Goal: Information Seeking & Learning: Check status

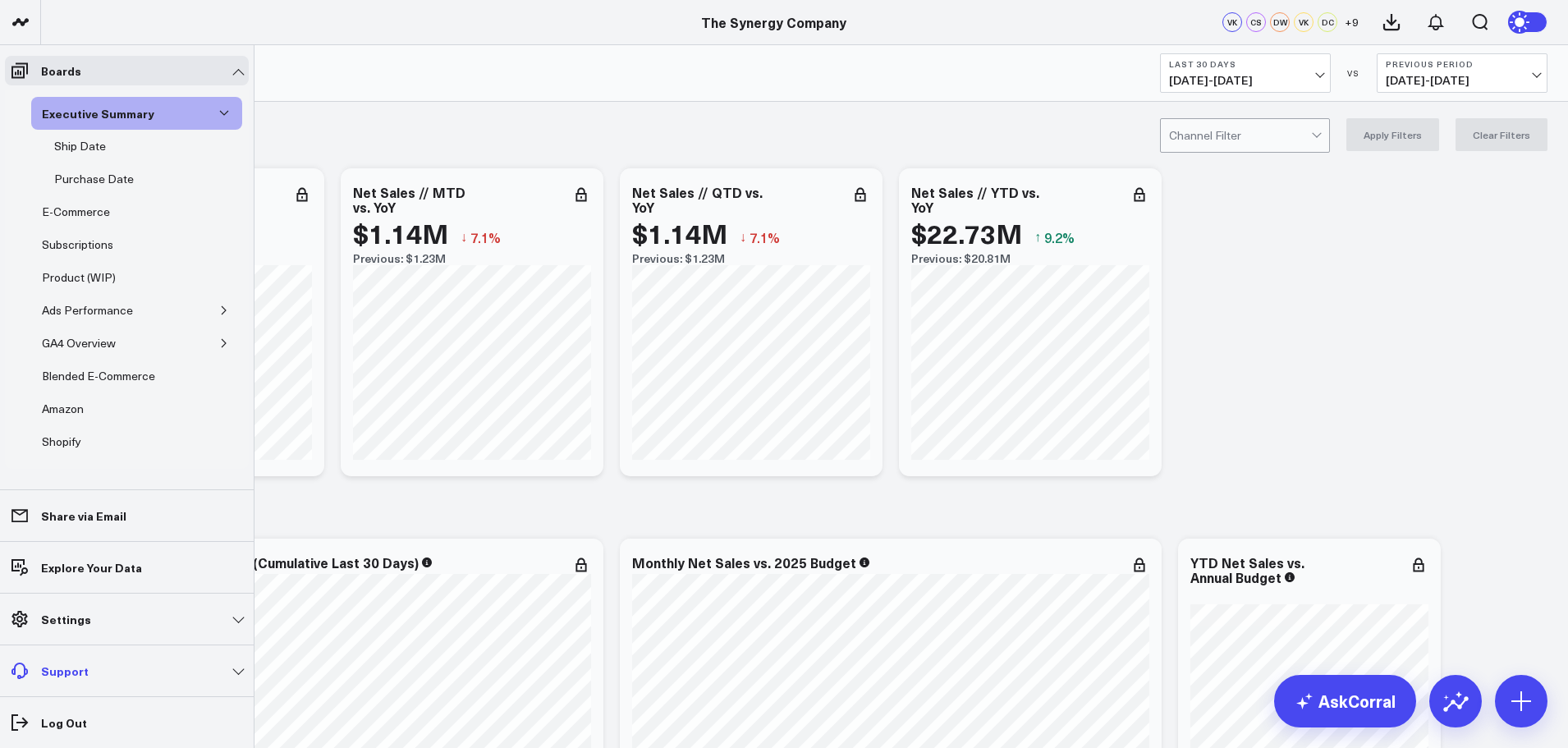
click at [106, 677] on link "Support" at bounding box center [126, 671] width 244 height 29
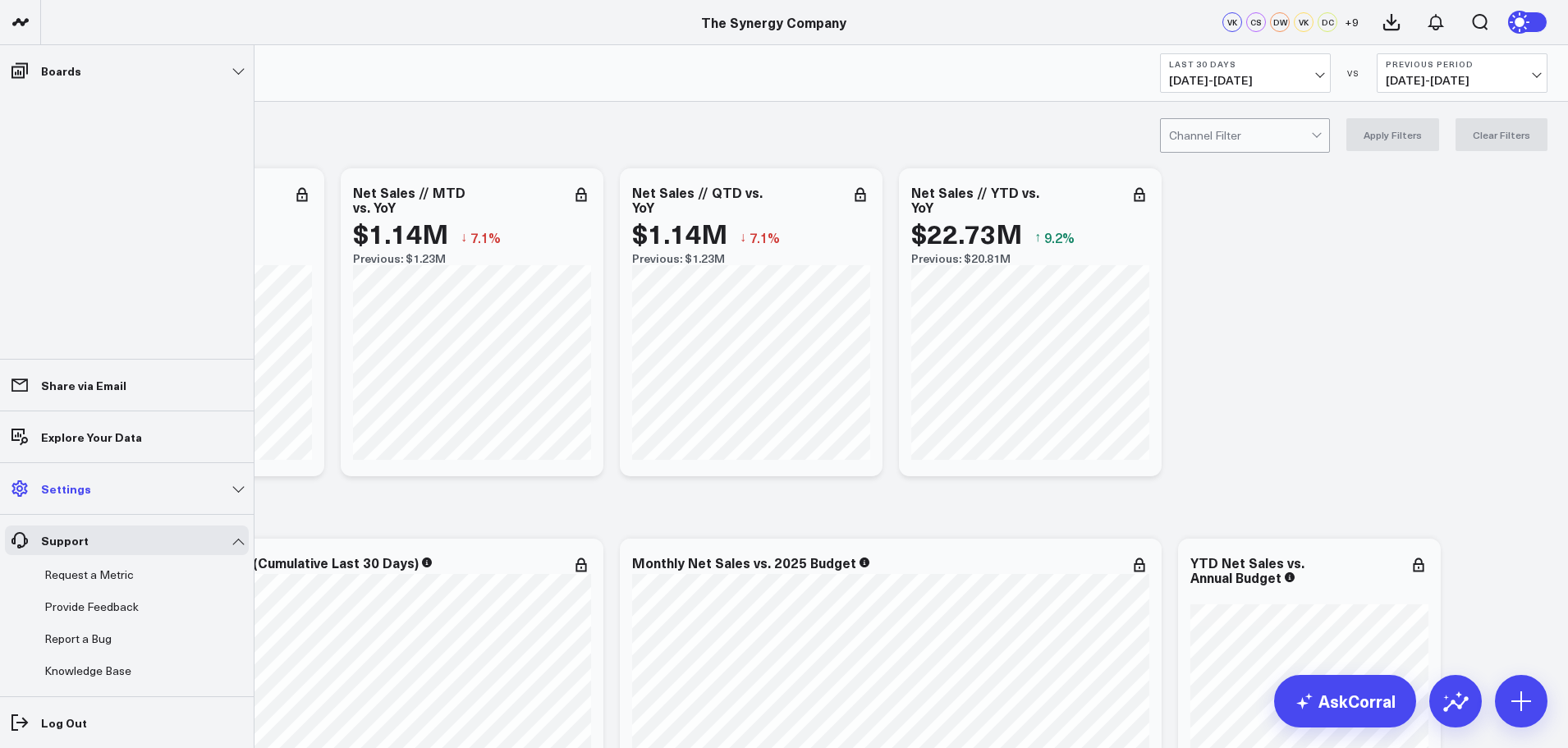
click at [95, 487] on link "Settings" at bounding box center [126, 489] width 244 height 29
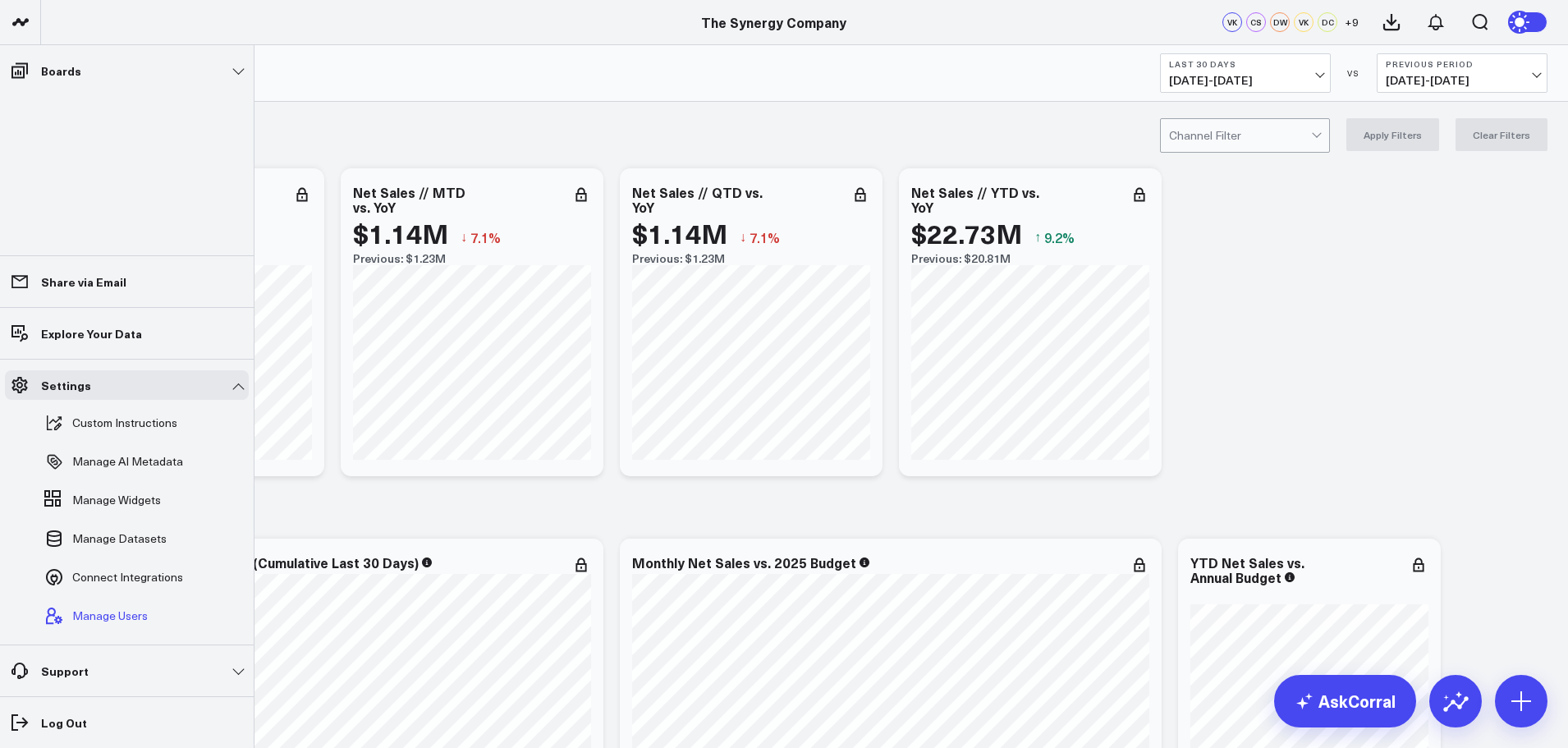
click at [107, 614] on span "Manage Users" at bounding box center [110, 616] width 75 height 13
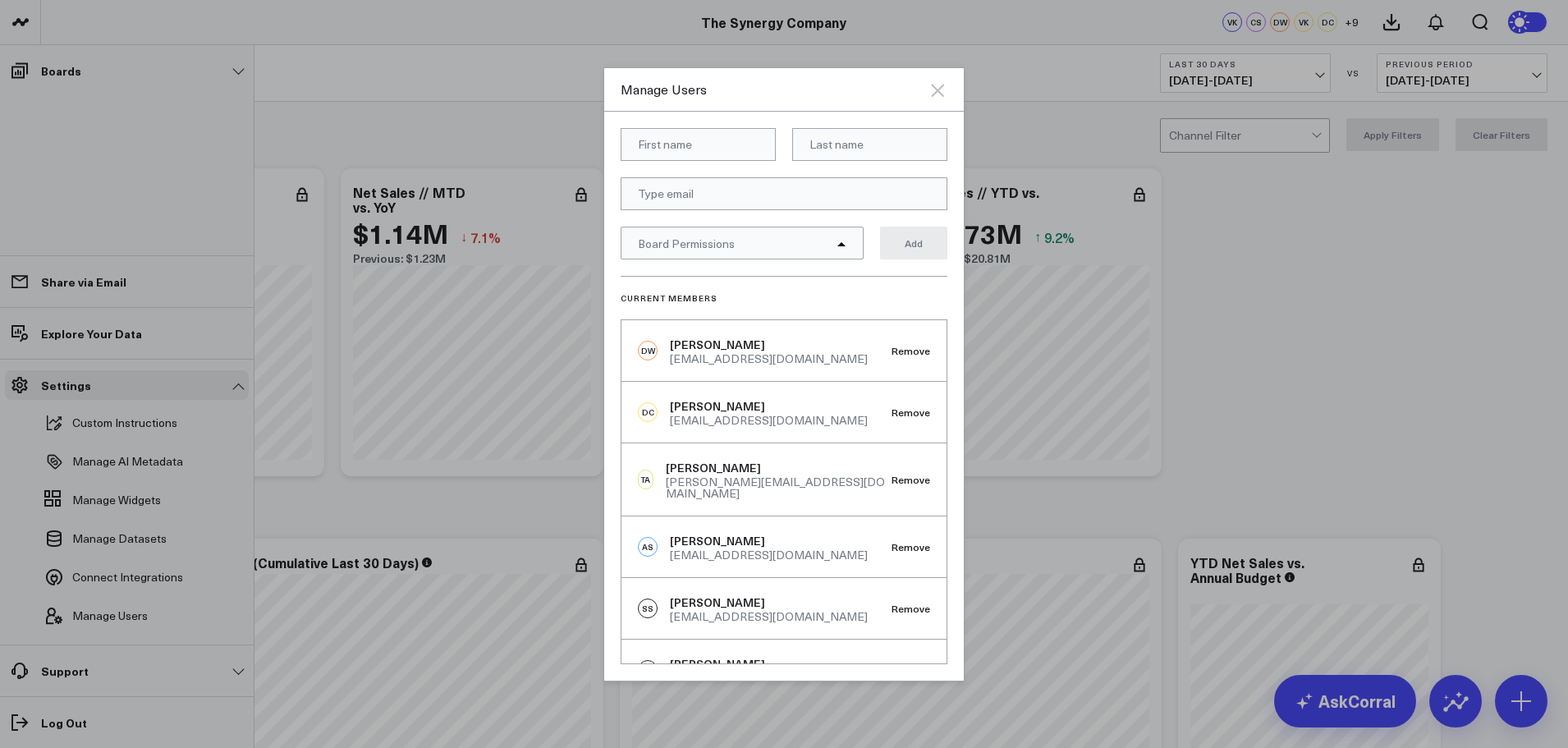
click at [939, 91] on icon "Close" at bounding box center [938, 90] width 13 height 13
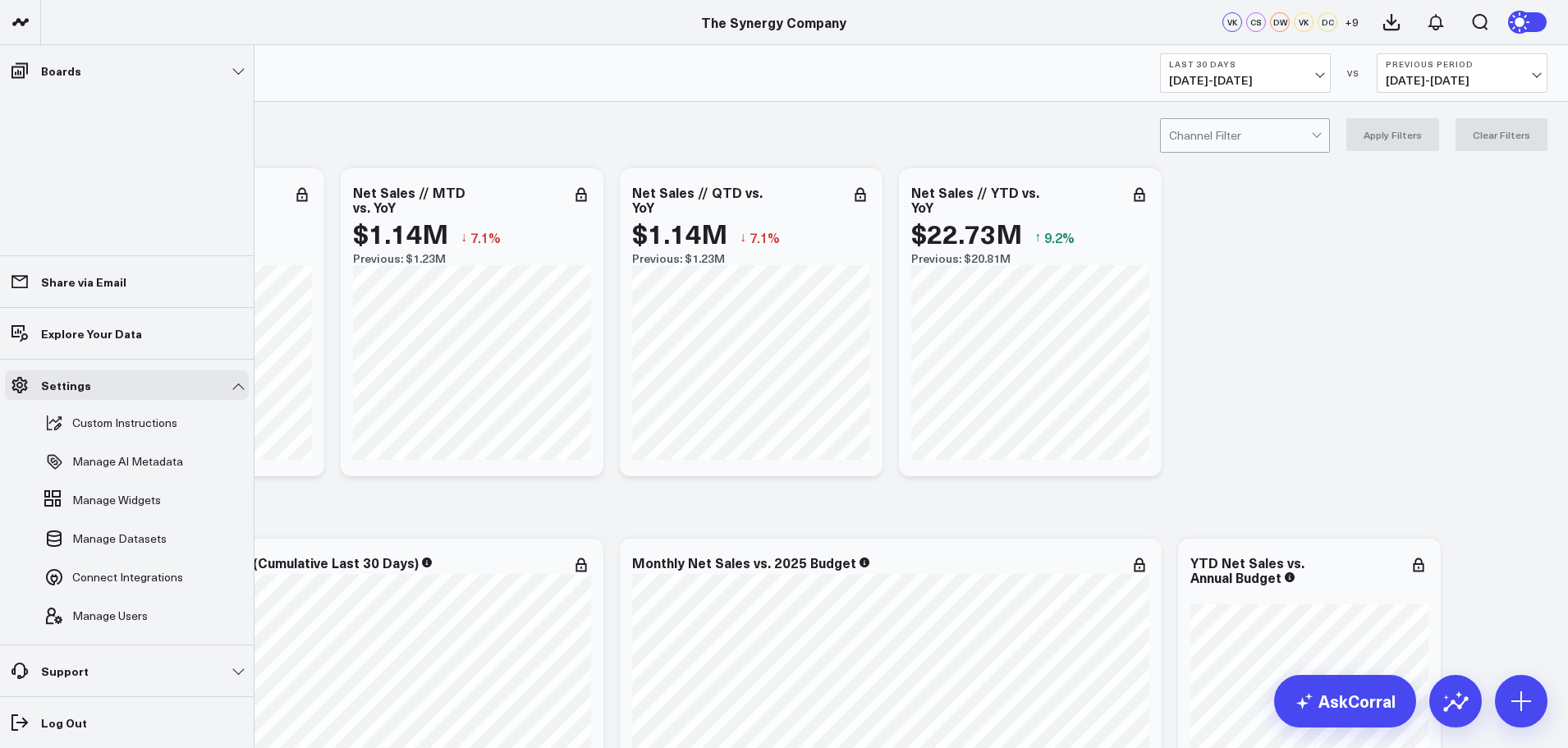
click at [360, 129] on div "net sales & yoy (date locked)" at bounding box center [710, 140] width 1298 height 38
click at [8, 66] on span at bounding box center [19, 71] width 29 height 29
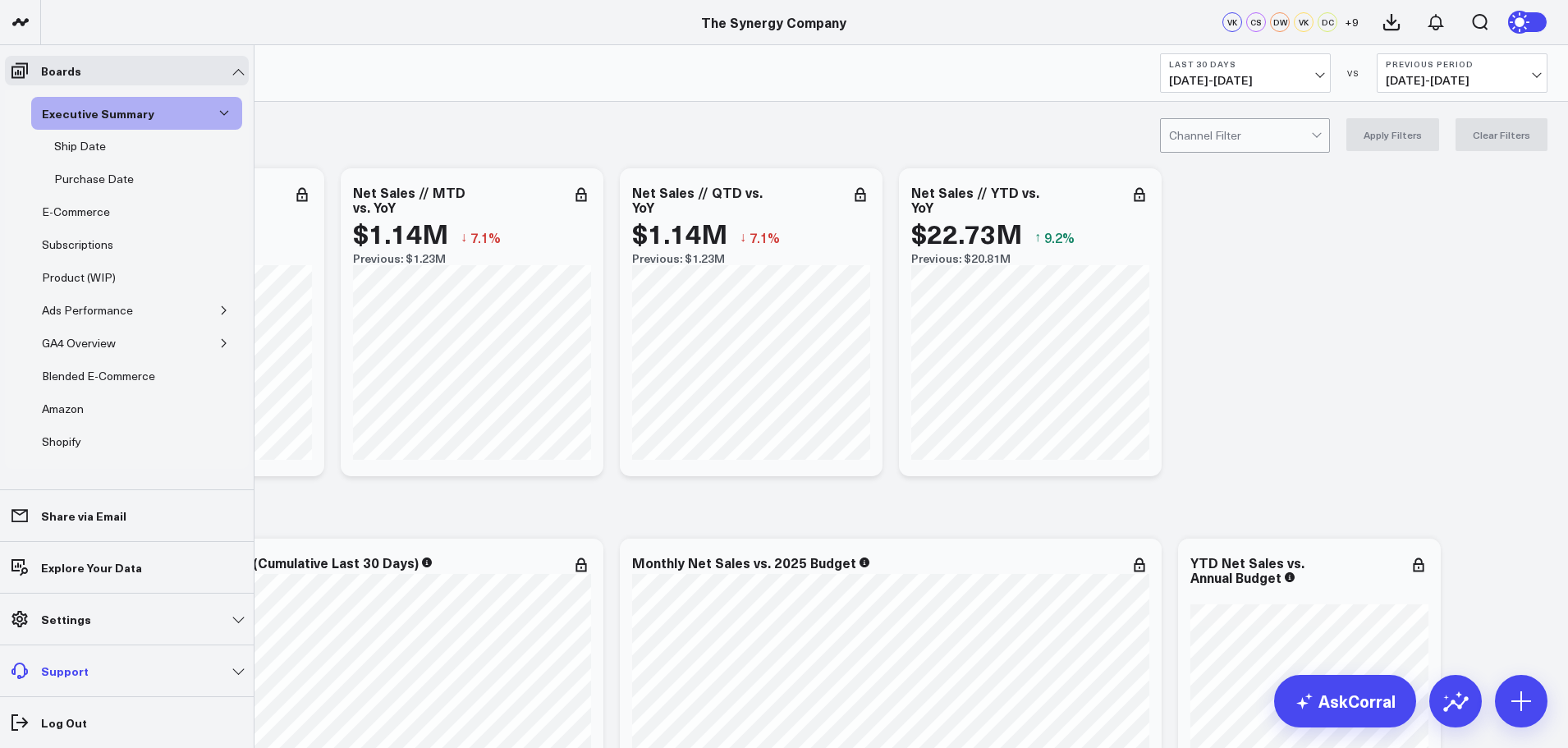
click at [80, 676] on p "Support" at bounding box center [65, 671] width 48 height 13
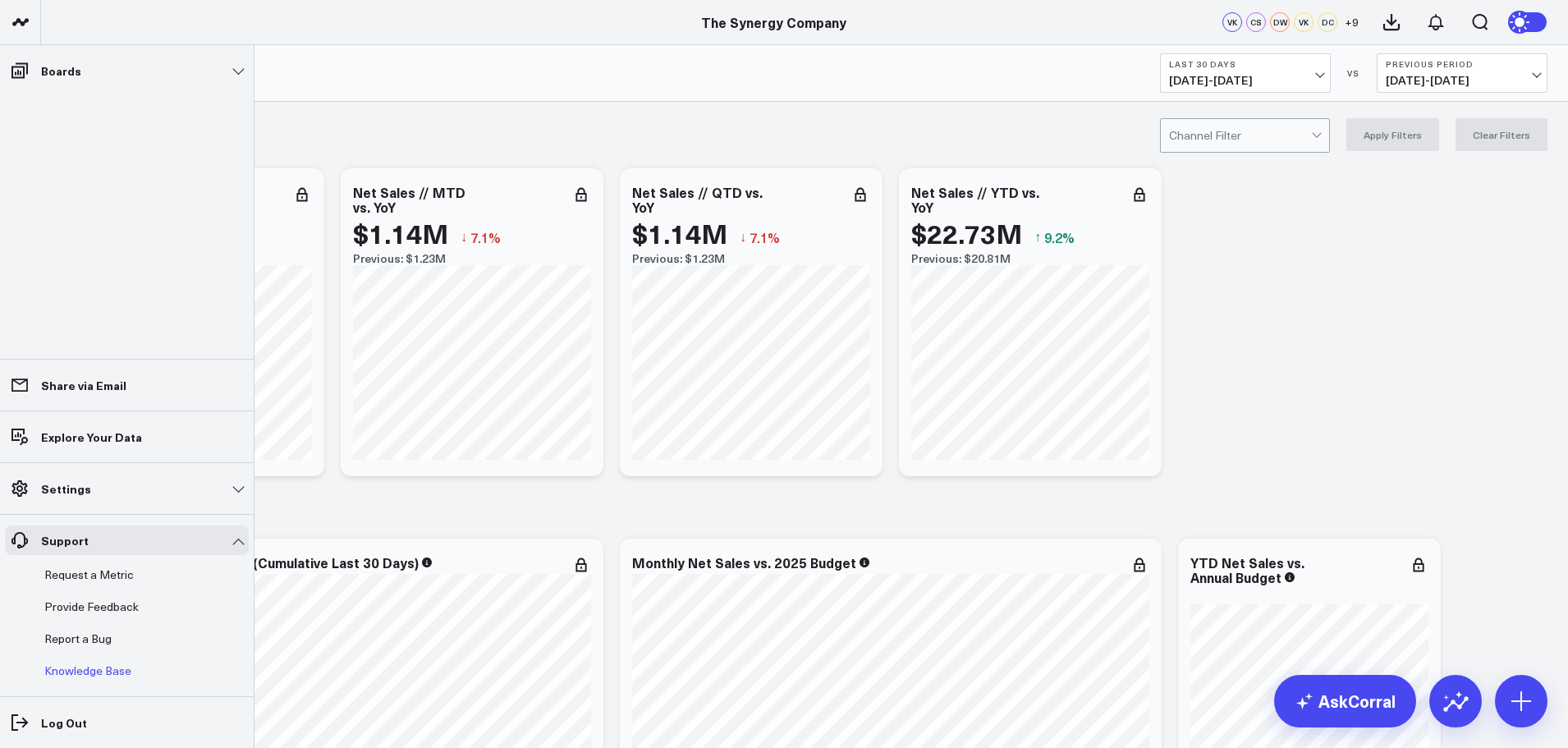
click at [78, 669] on link "Knowledge Base" at bounding box center [118, 671] width 162 height 29
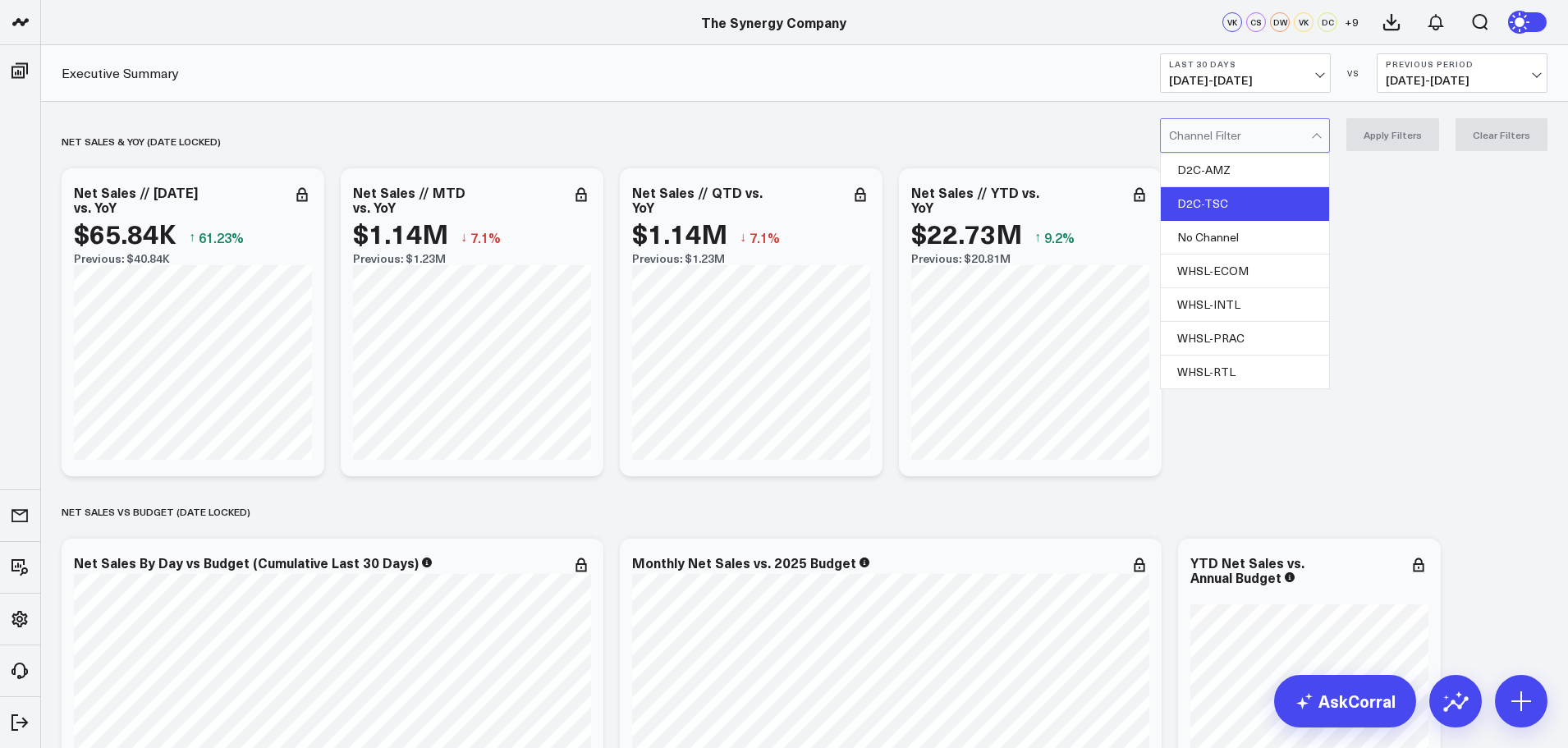
click at [1228, 196] on div "D2C-TSC" at bounding box center [1245, 204] width 169 height 34
click at [1375, 133] on button "Apply Filters" at bounding box center [1392, 135] width 93 height 33
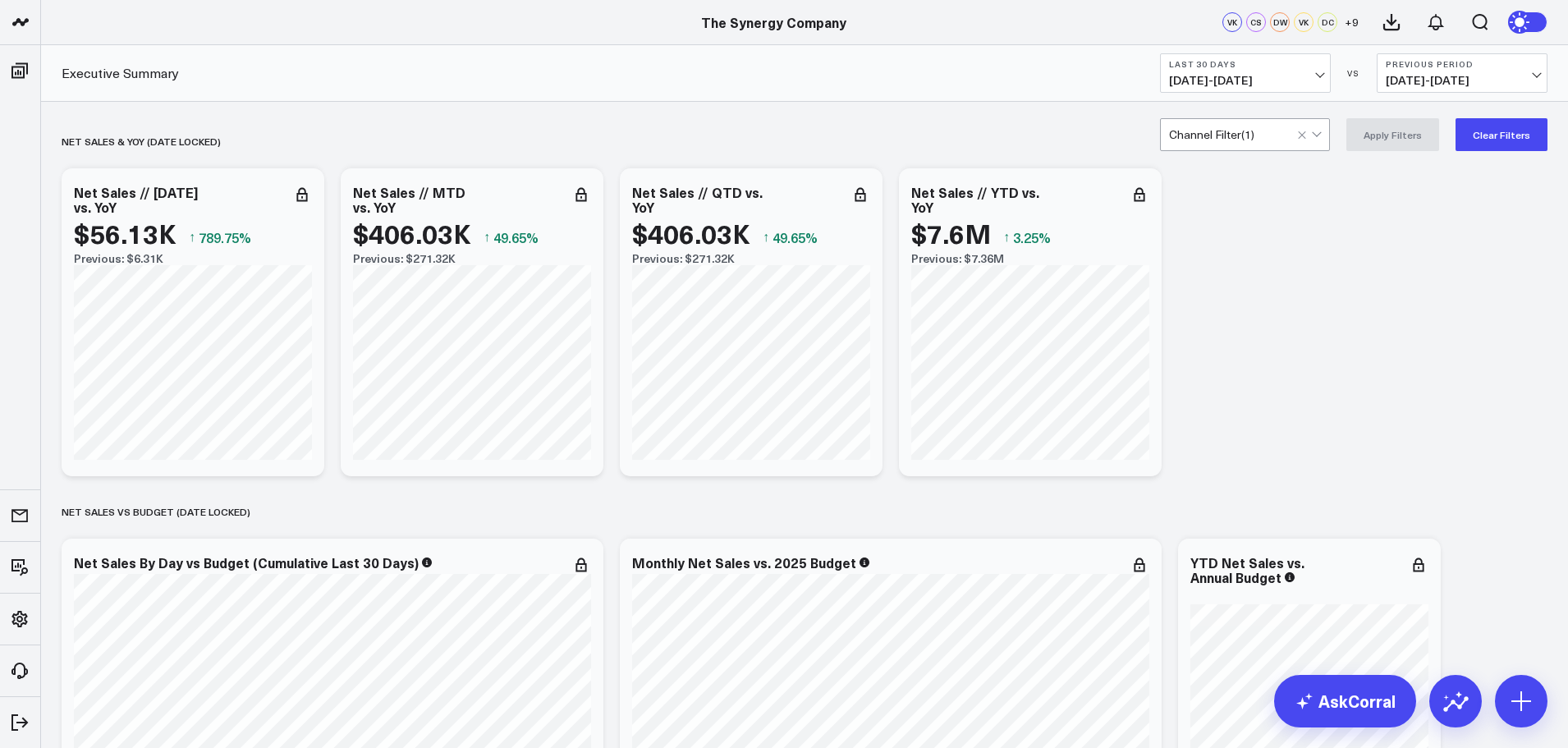
click at [1259, 74] on span "[DATE] - [DATE]" at bounding box center [1245, 81] width 153 height 13
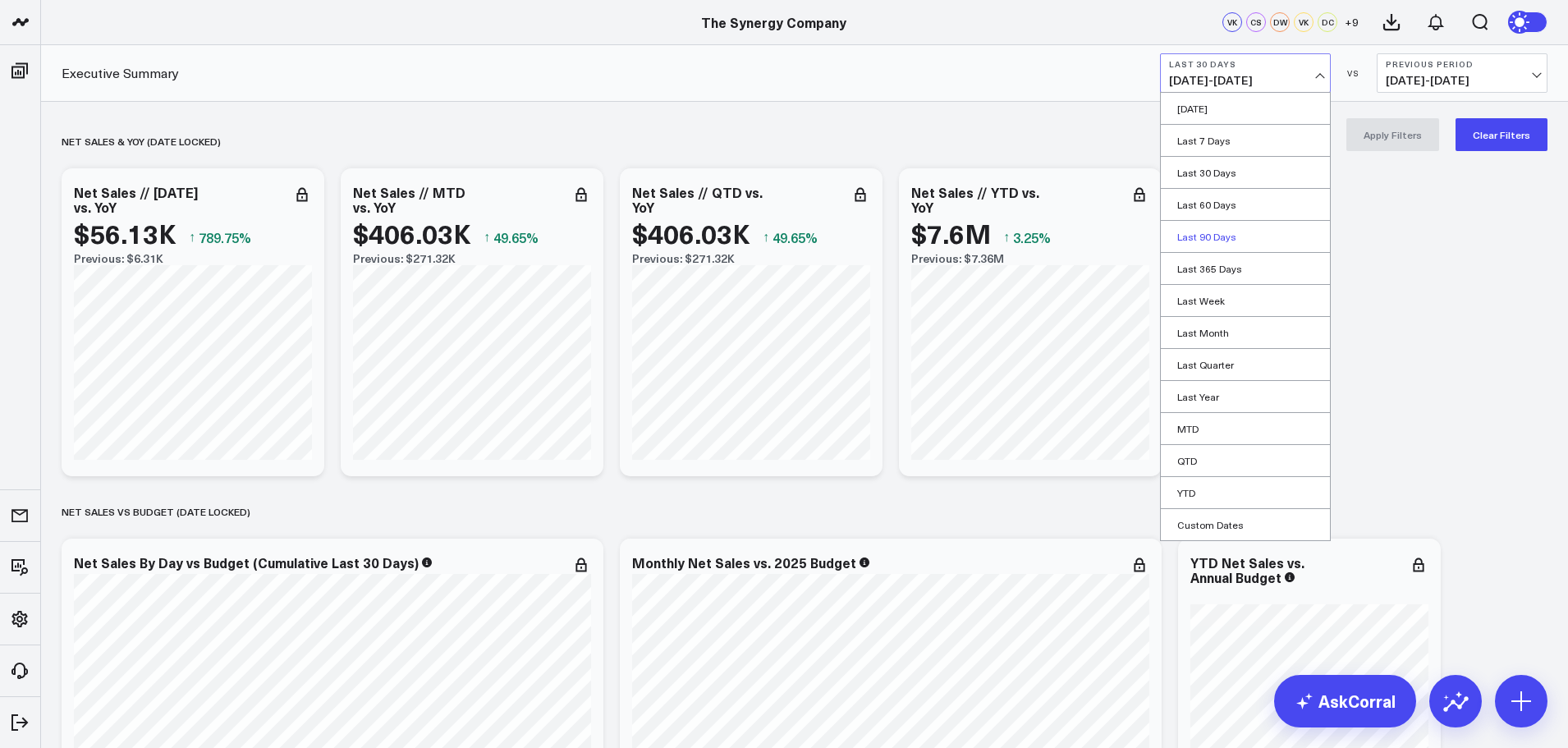
click at [1213, 231] on link "Last 90 Days" at bounding box center [1245, 236] width 170 height 31
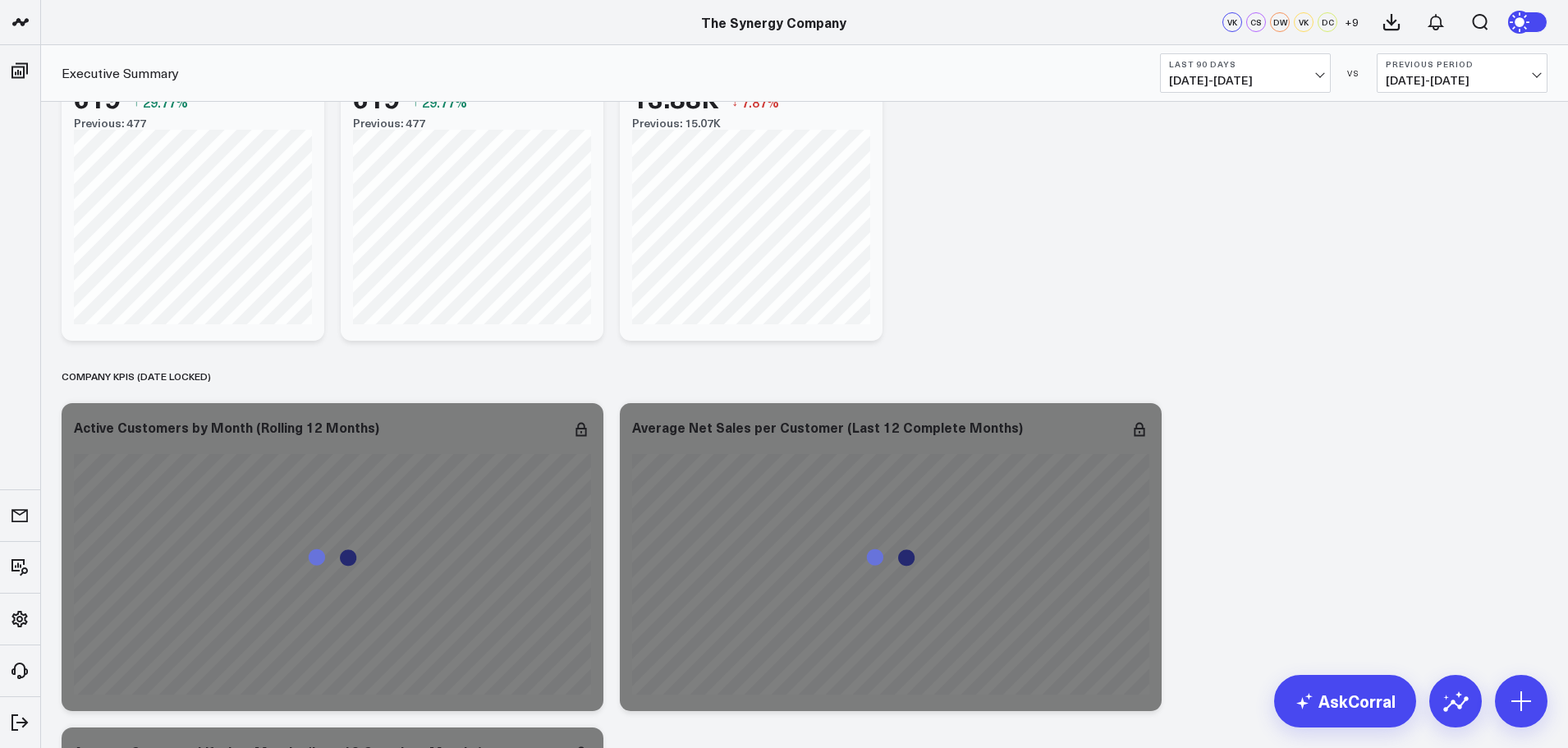
scroll to position [3367, 0]
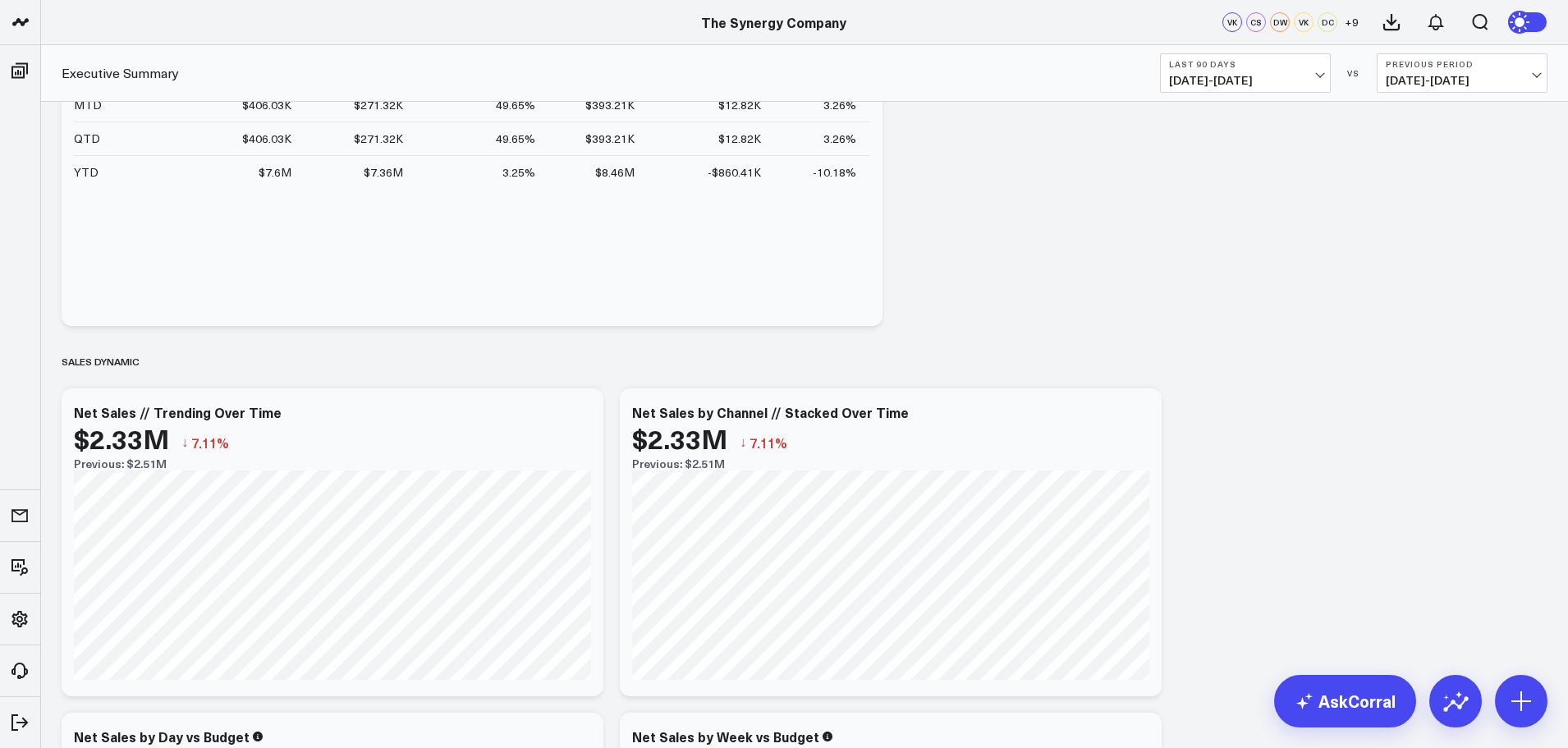
scroll to position [904, 0]
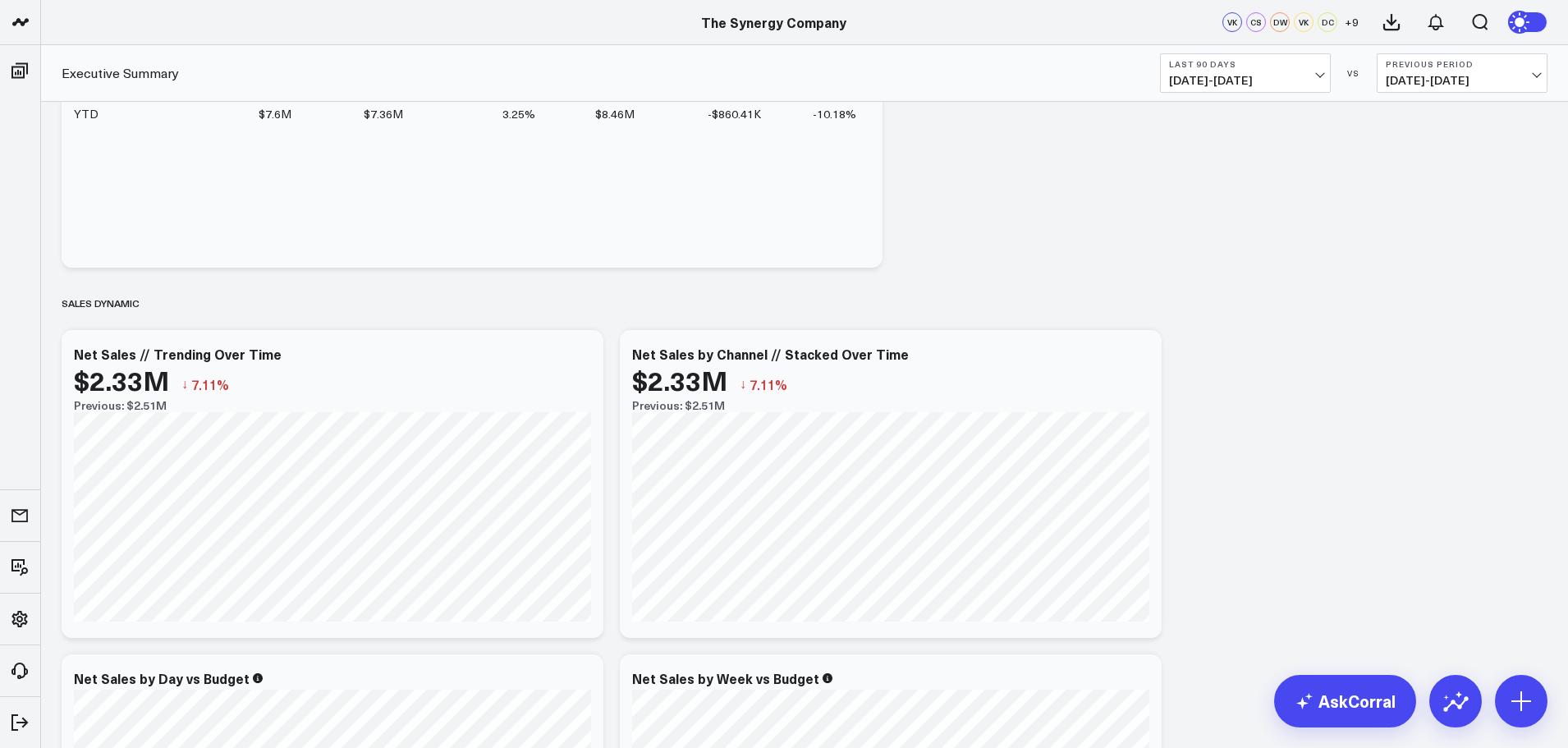
click at [1243, 82] on span "[DATE] - [DATE]" at bounding box center [1245, 81] width 153 height 13
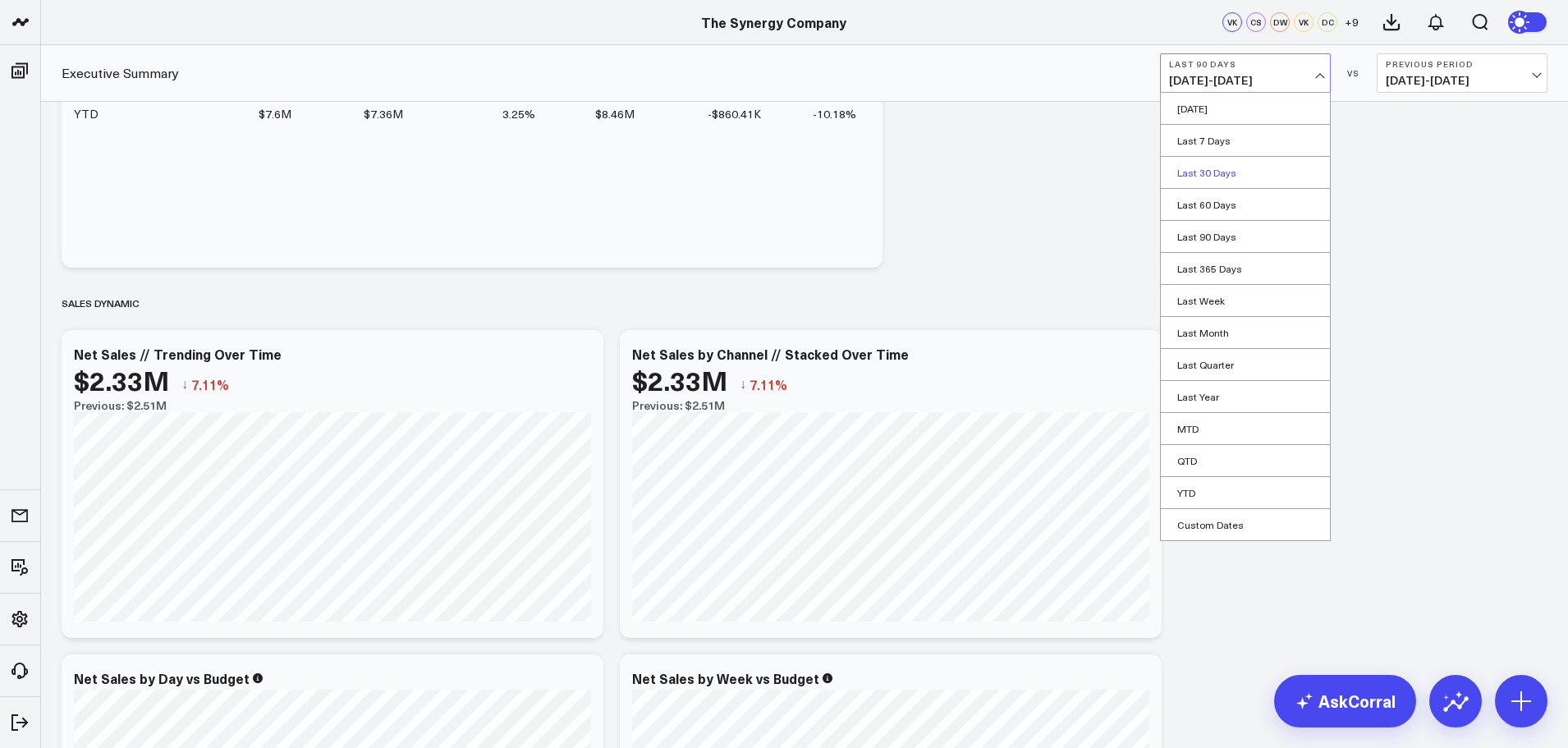
click at [1219, 170] on link "Last 30 Days" at bounding box center [1245, 172] width 170 height 31
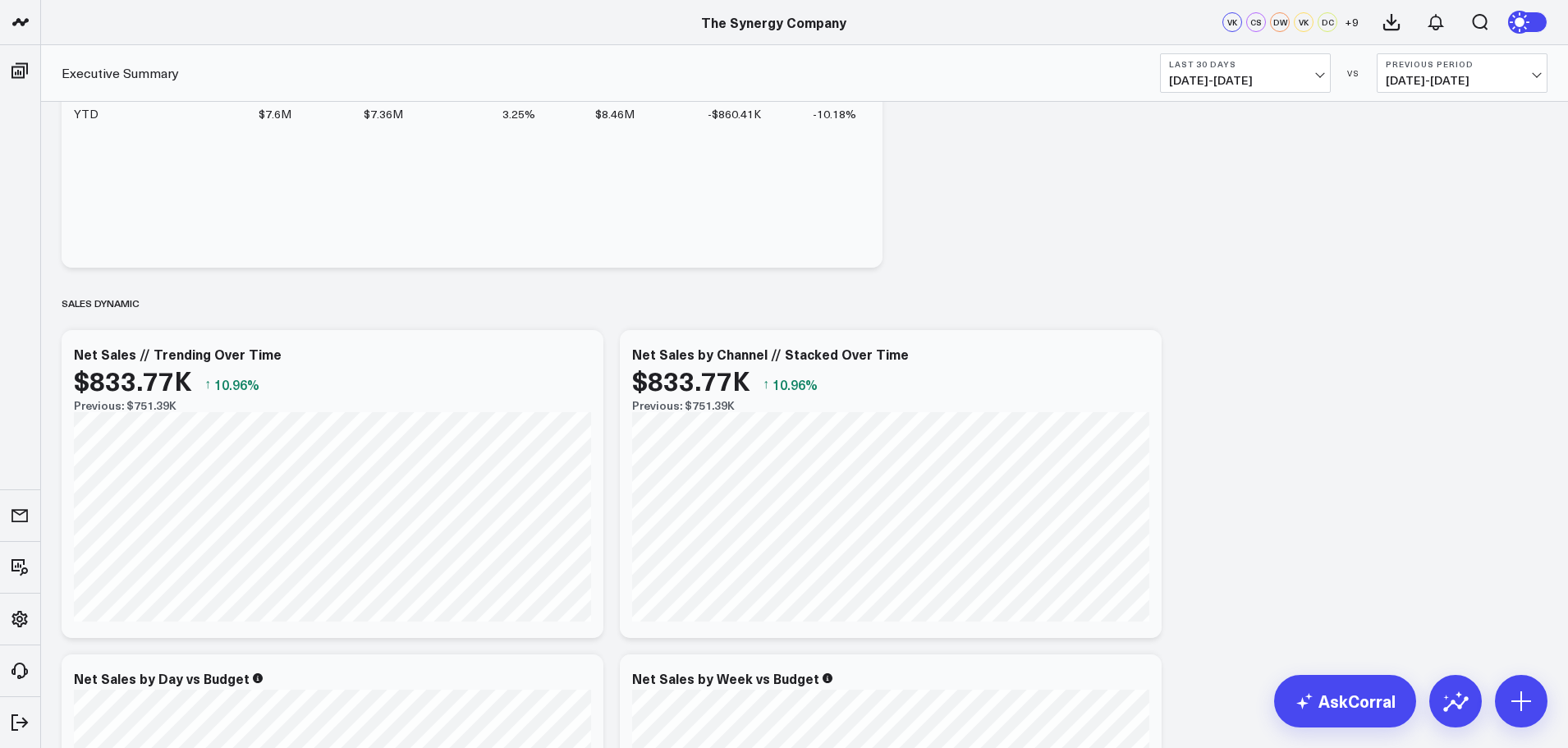
click at [1420, 74] on span "[DATE] - [DATE]" at bounding box center [1462, 81] width 153 height 13
click at [1414, 199] on link "No Comparison" at bounding box center [1462, 204] width 170 height 31
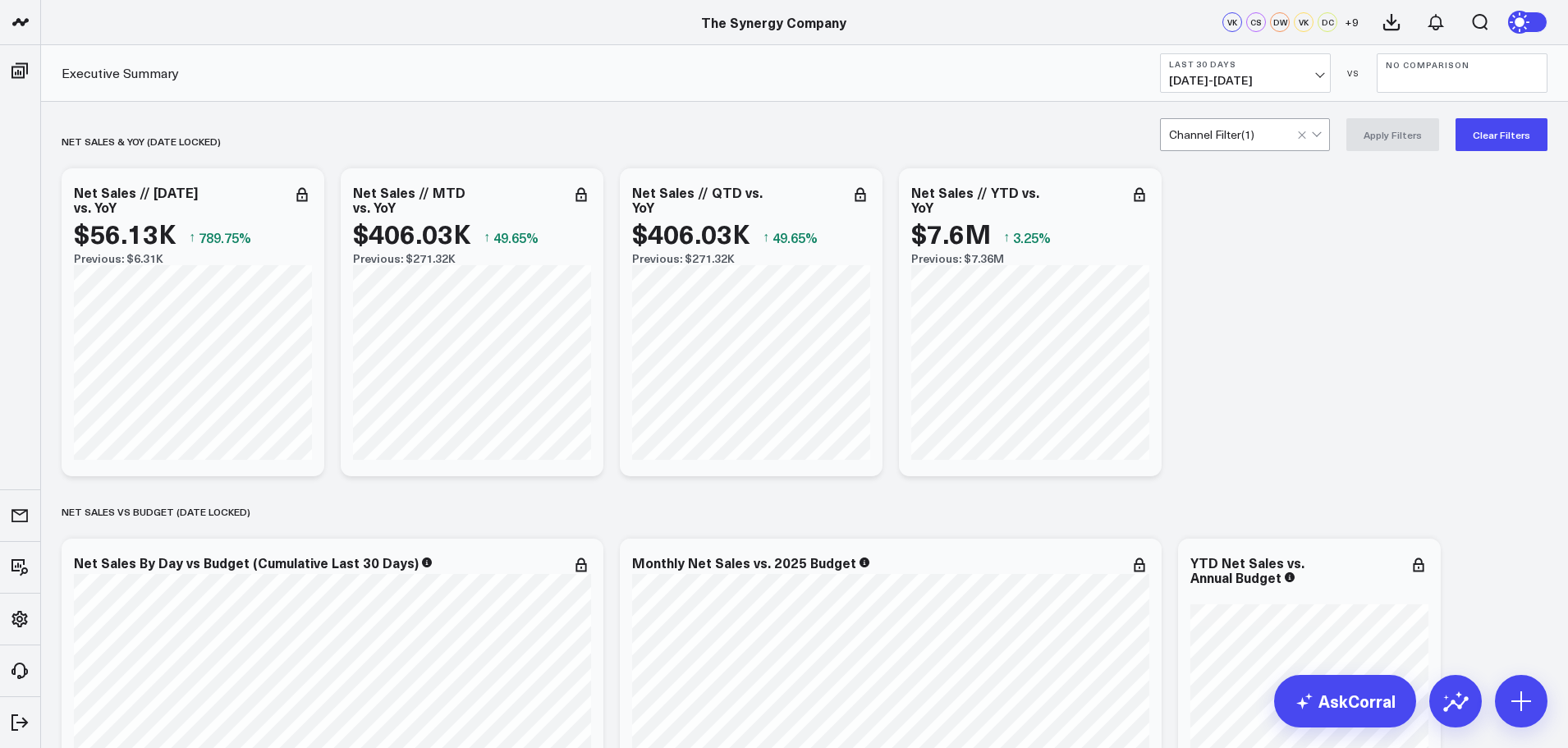
click at [1323, 138] on div at bounding box center [1311, 135] width 27 height 31
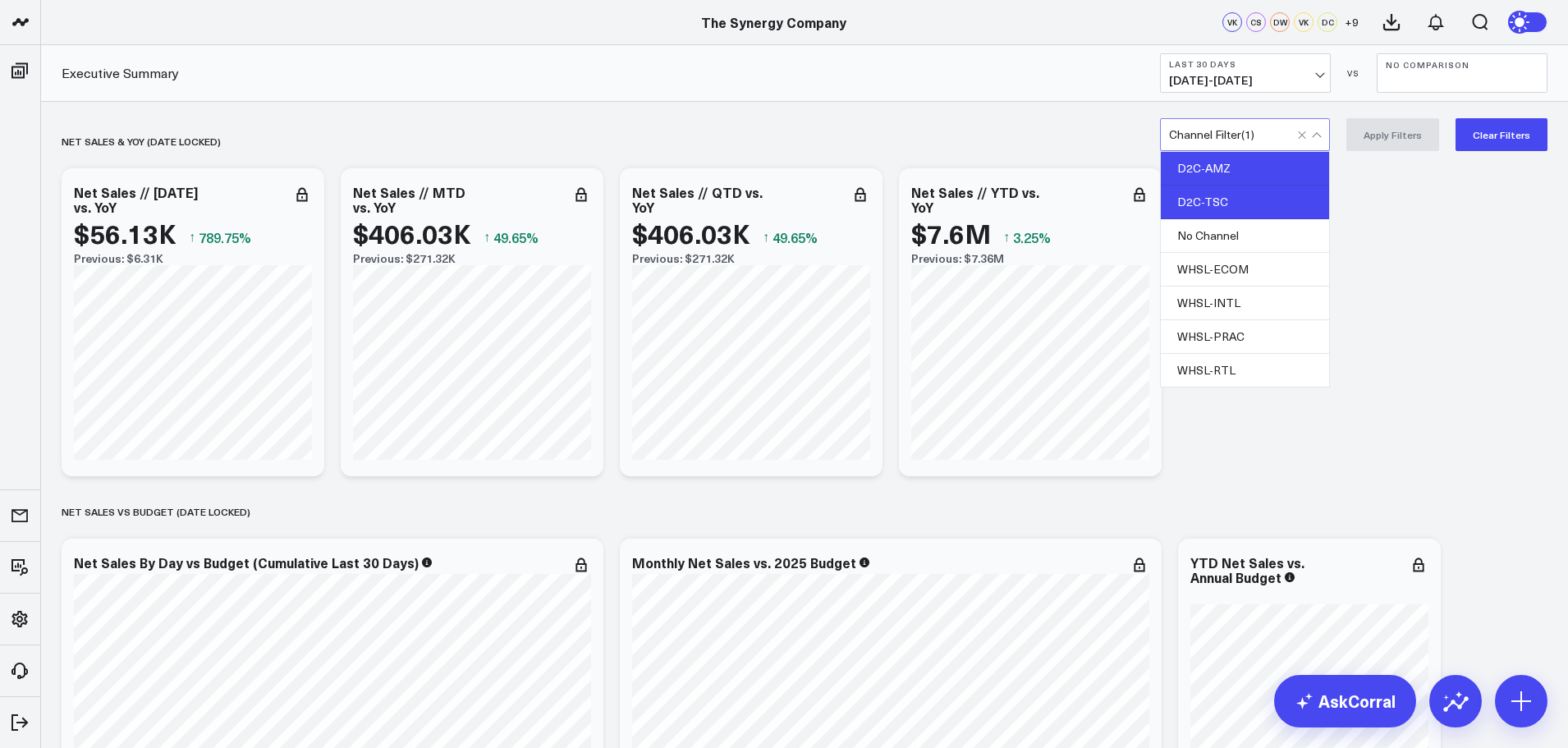
click at [1256, 178] on div "D2C-AMZ" at bounding box center [1245, 169] width 169 height 34
drag, startPoint x: 1233, startPoint y: 203, endPoint x: 1269, endPoint y: 202, distance: 36.0
click at [1233, 204] on div "D2C-TSC" at bounding box center [1245, 202] width 169 height 34
click at [1409, 133] on button "Apply Filters" at bounding box center [1392, 135] width 93 height 33
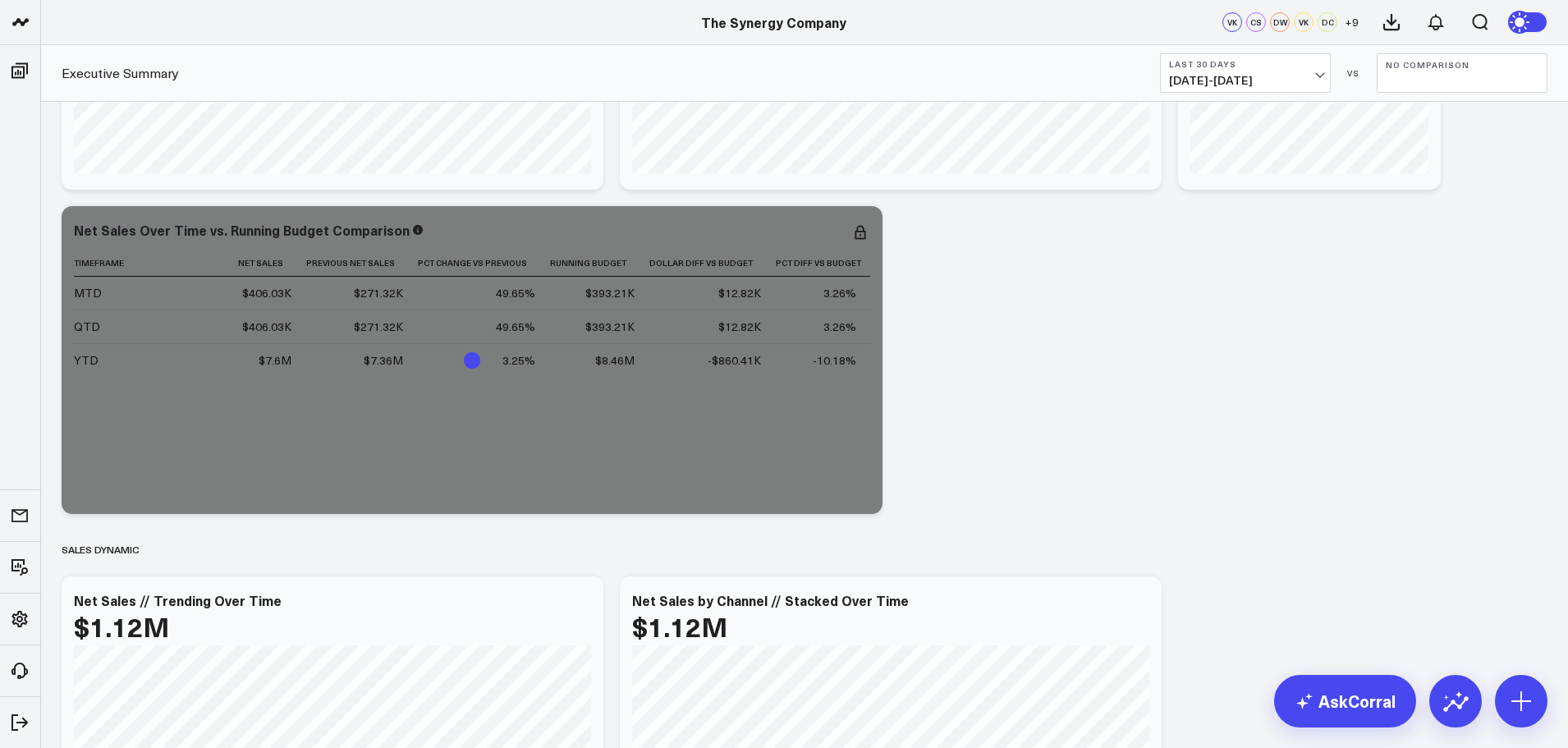
scroll to position [1068, 0]
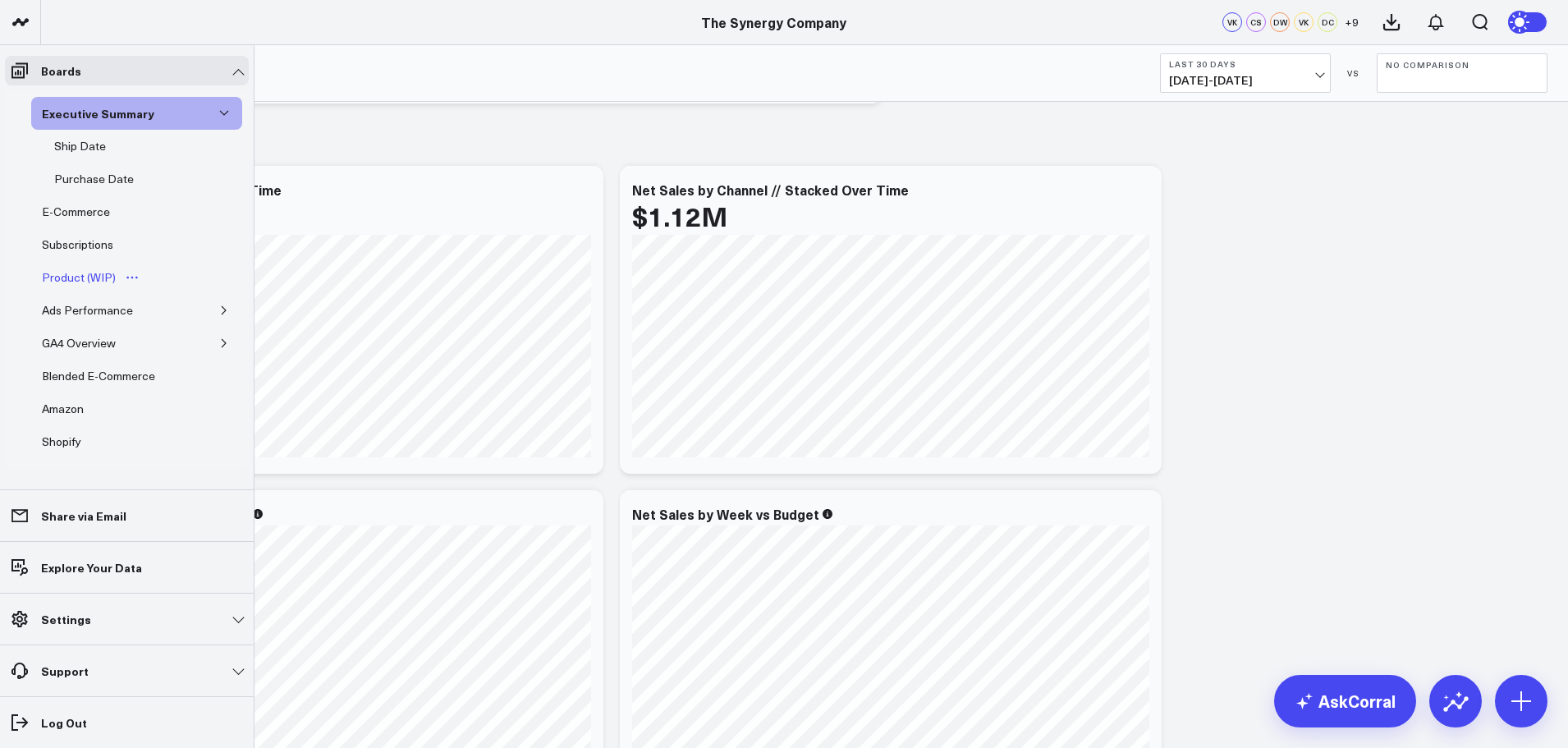
click at [83, 280] on div "Product (WIP)" at bounding box center [79, 278] width 82 height 20
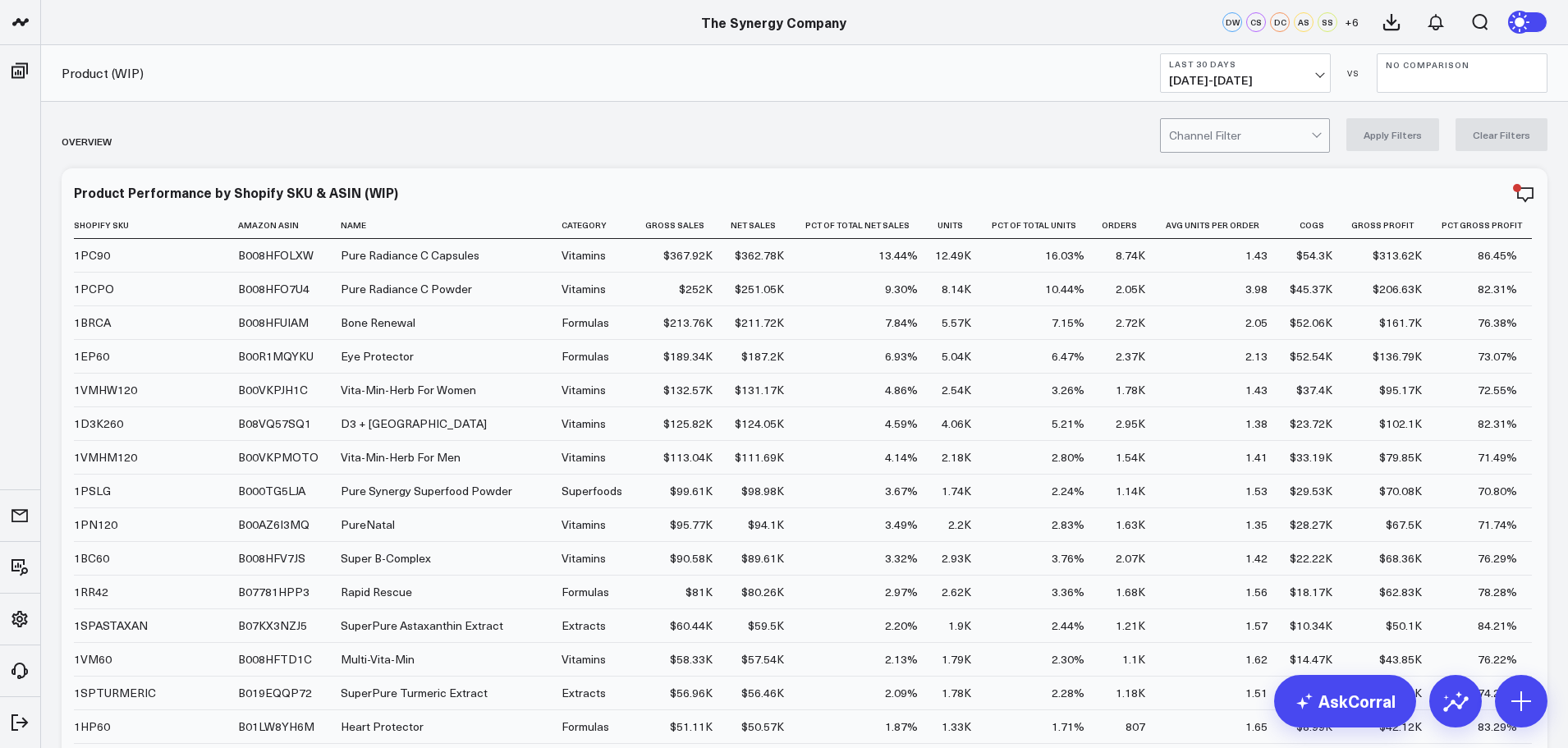
click at [1229, 76] on span "[DATE] - [DATE]" at bounding box center [1245, 81] width 153 height 13
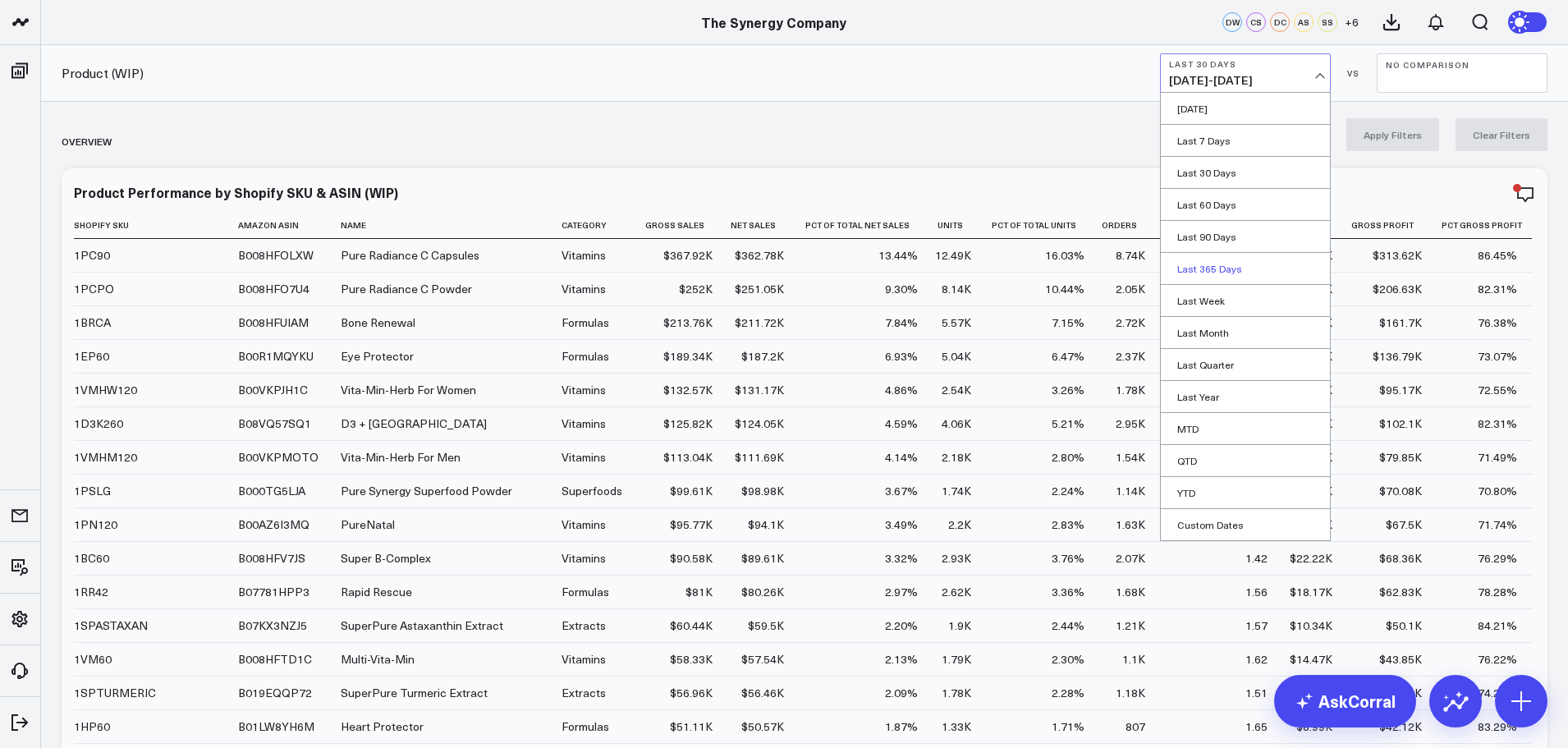
click at [1201, 267] on link "Last 365 Days" at bounding box center [1245, 269] width 170 height 31
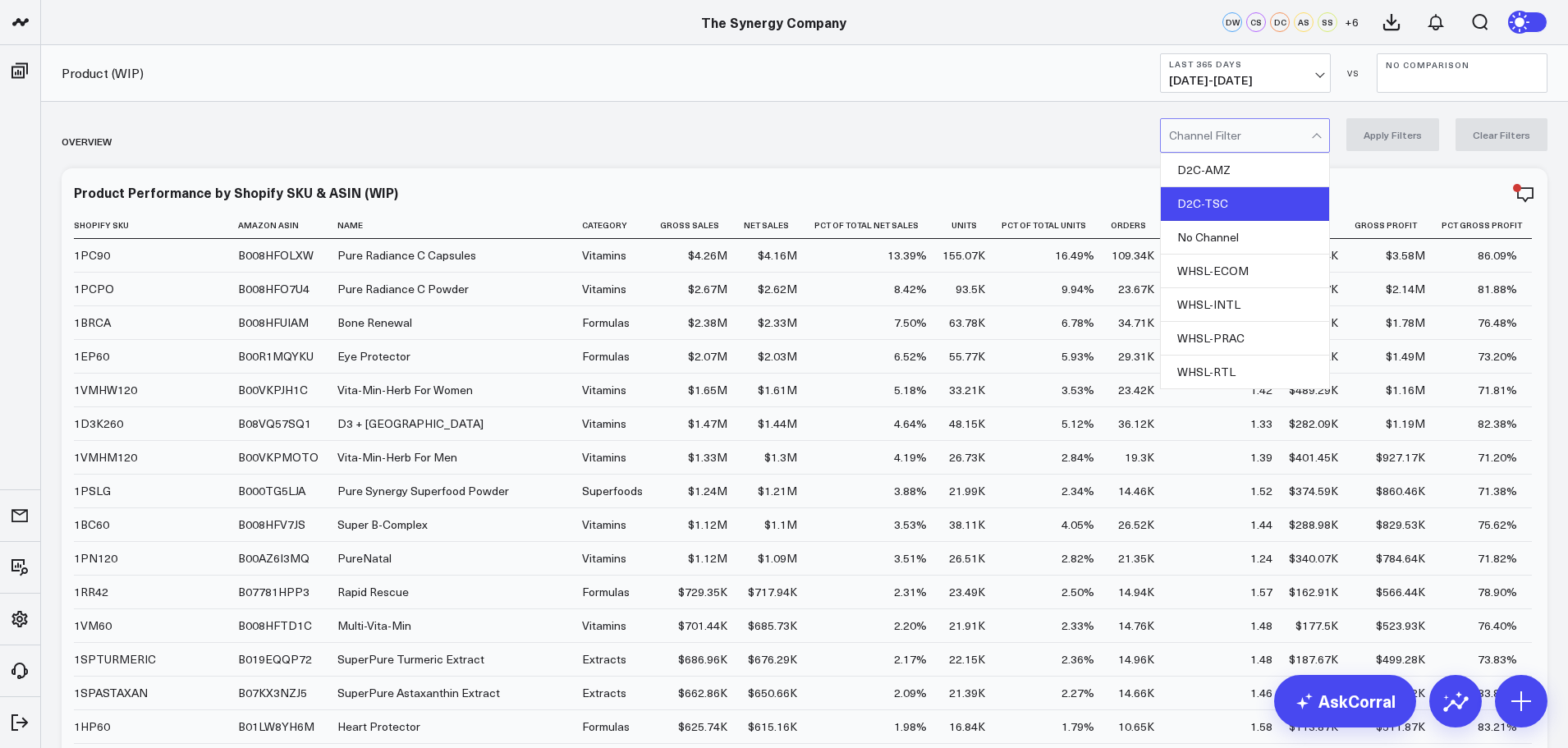
click at [1215, 202] on div "D2C-TSC" at bounding box center [1245, 204] width 169 height 34
click at [1387, 135] on button "Apply Filters" at bounding box center [1392, 135] width 93 height 33
